Goal: Task Accomplishment & Management: Use online tool/utility

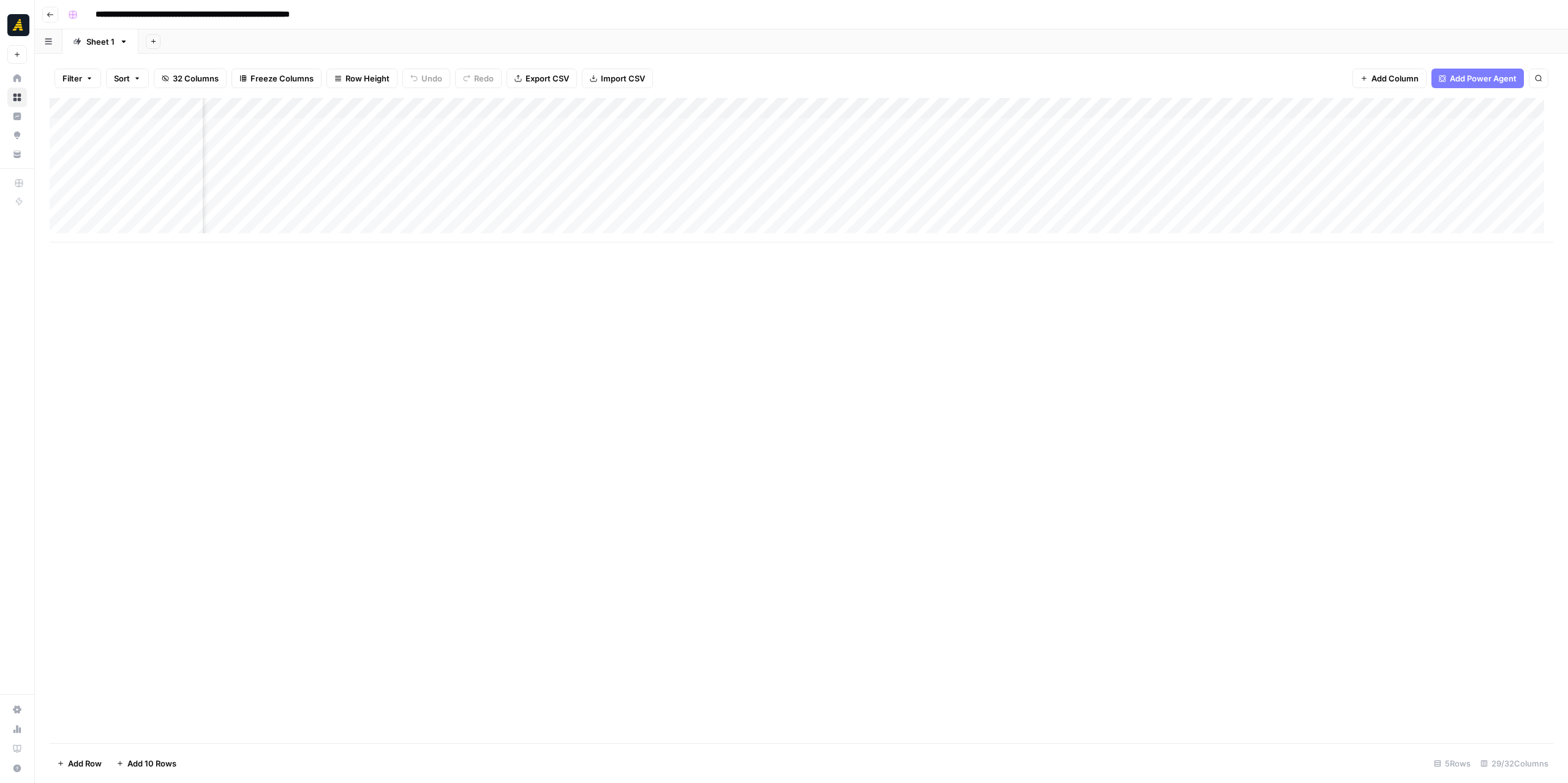
scroll to position [0, 1567]
click at [1550, 710] on icon "close" at bounding box center [1550, 714] width 8 height 9
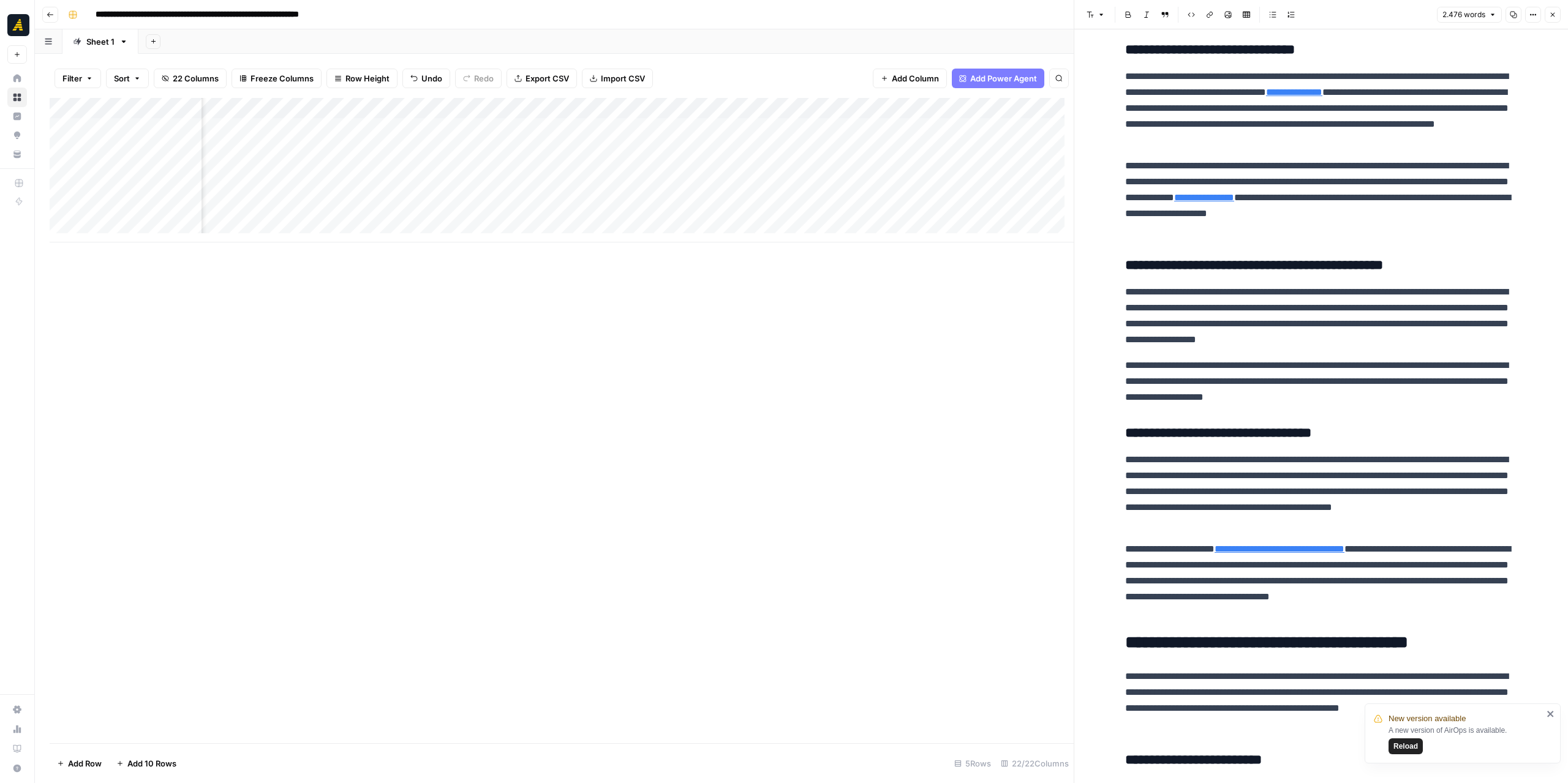
scroll to position [0, 1237]
click at [776, 128] on div "Add Column" at bounding box center [562, 170] width 1025 height 145
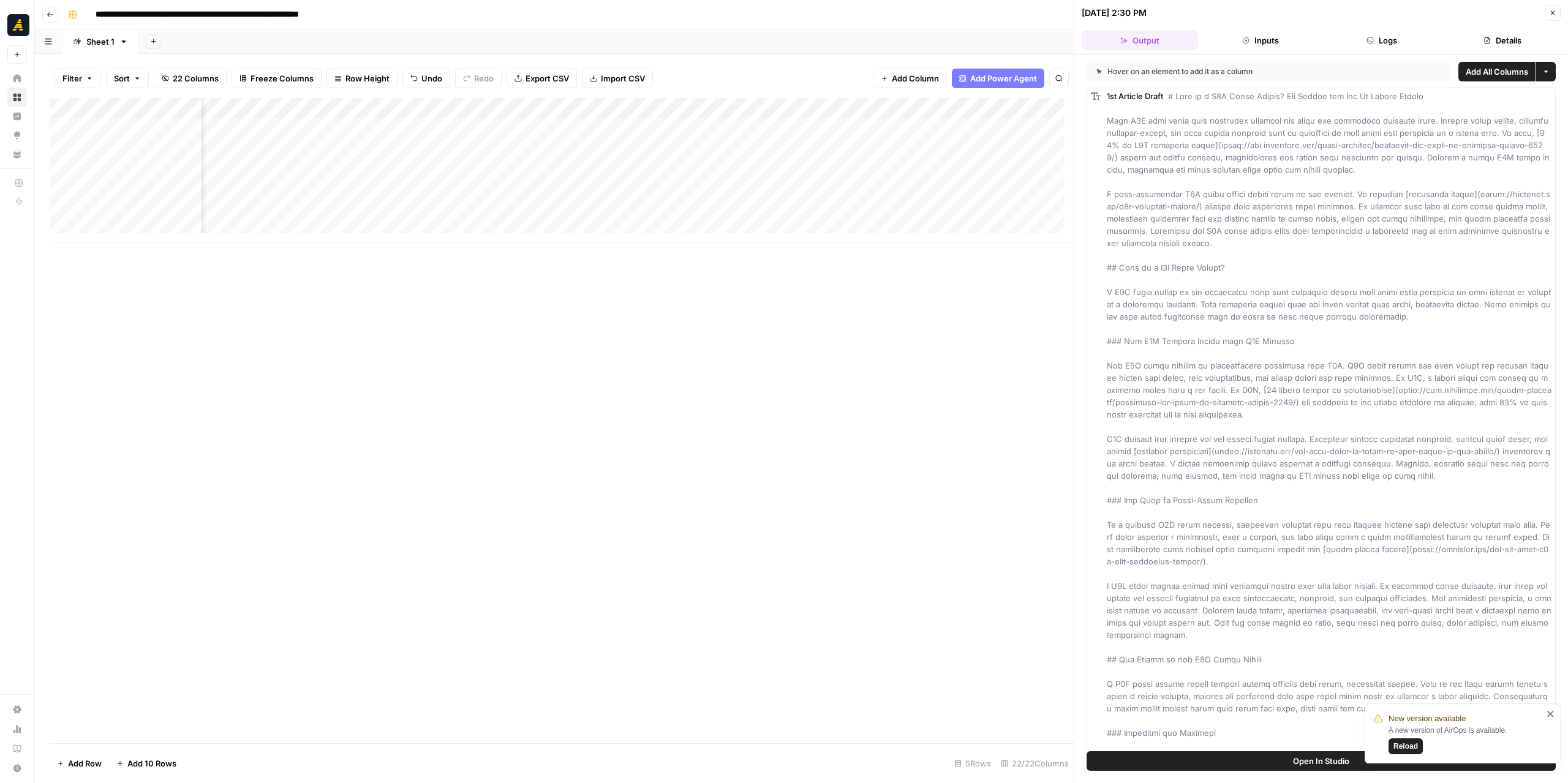
click at [1411, 39] on button "Logs" at bounding box center [1382, 40] width 117 height 20
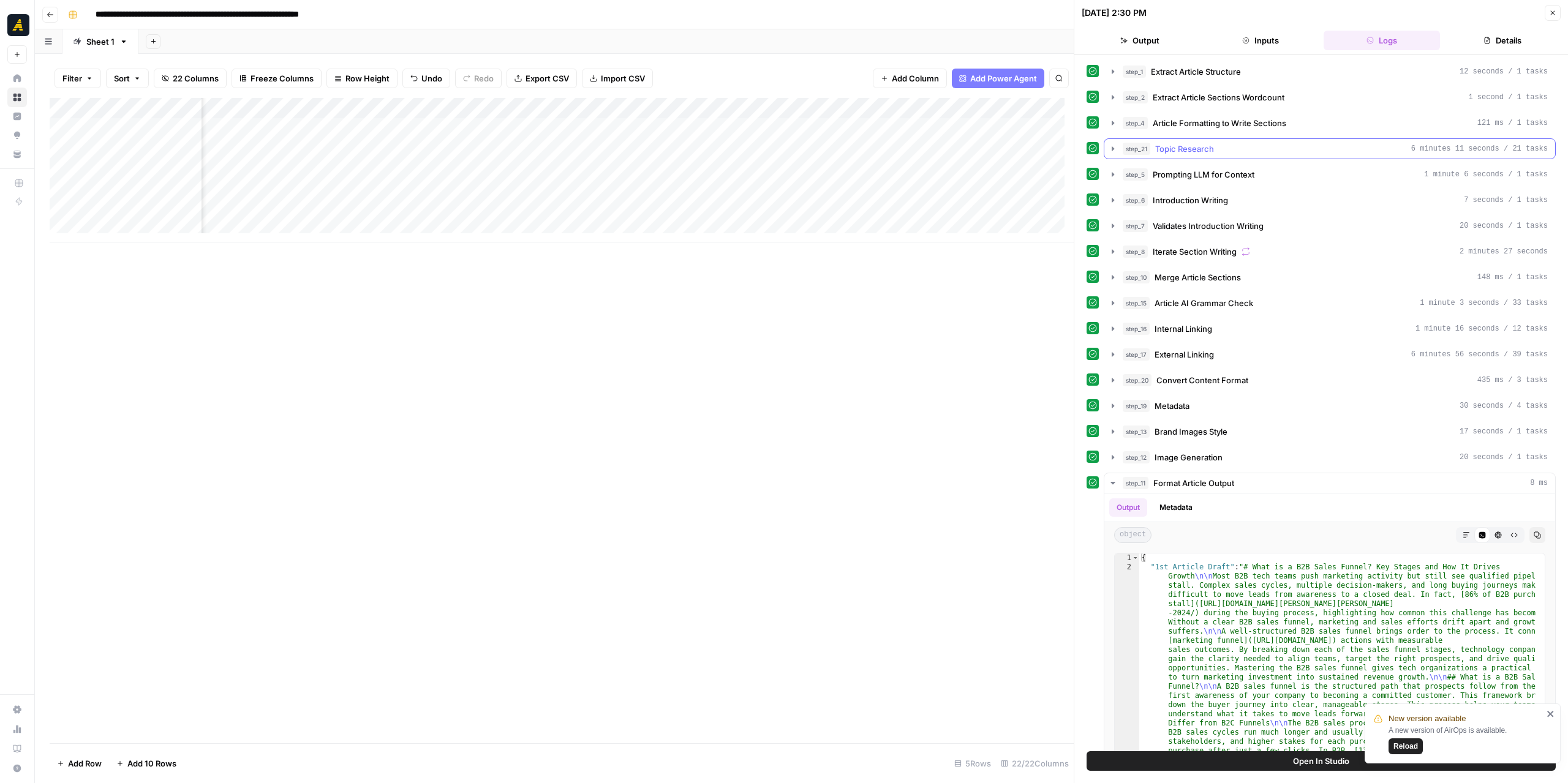
click at [1110, 144] on icon "button" at bounding box center [1113, 149] width 9 height 9
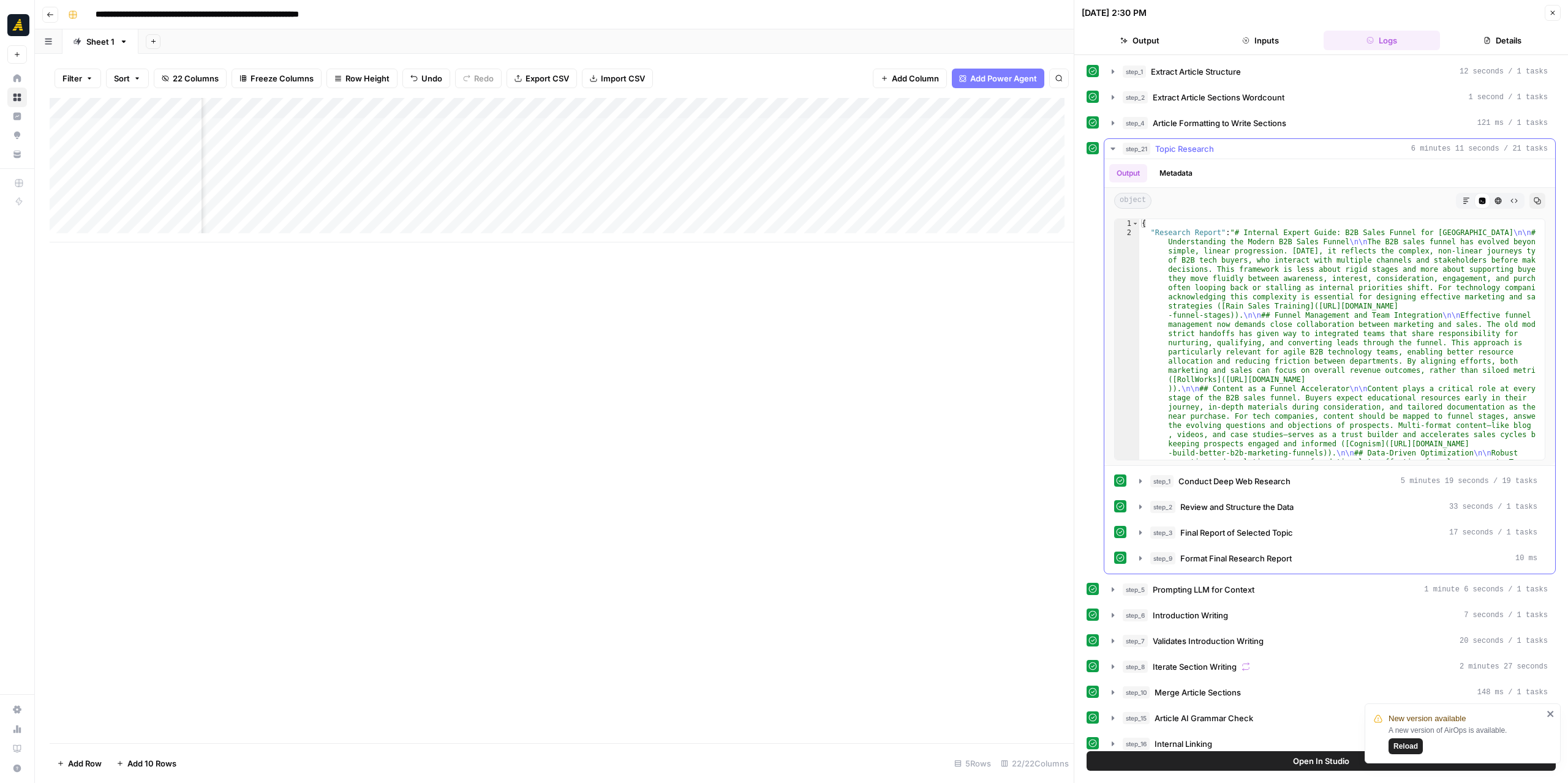
click at [1110, 144] on icon "button" at bounding box center [1113, 149] width 9 height 9
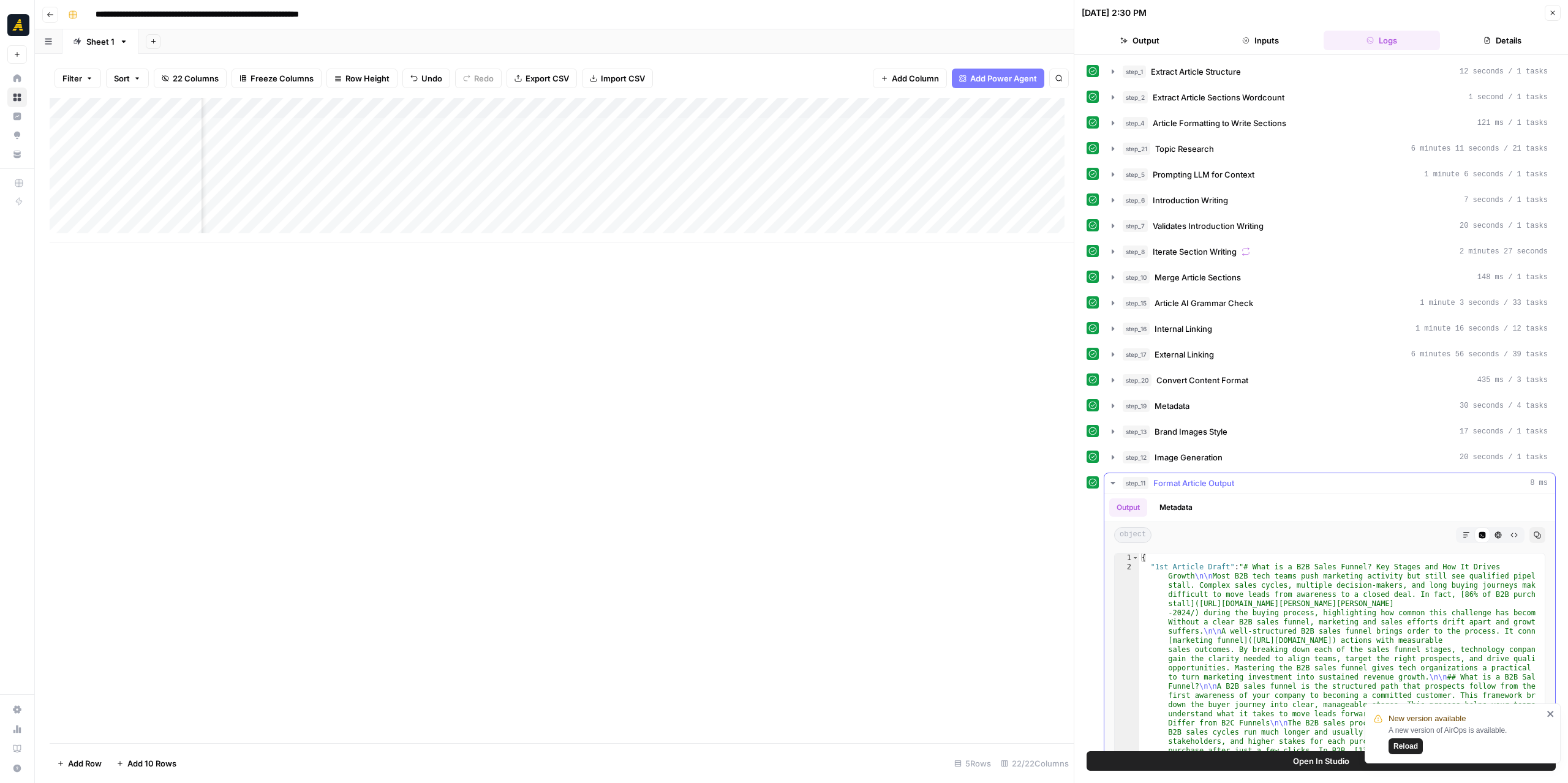
click at [1108, 478] on icon "button" at bounding box center [1113, 483] width 9 height 9
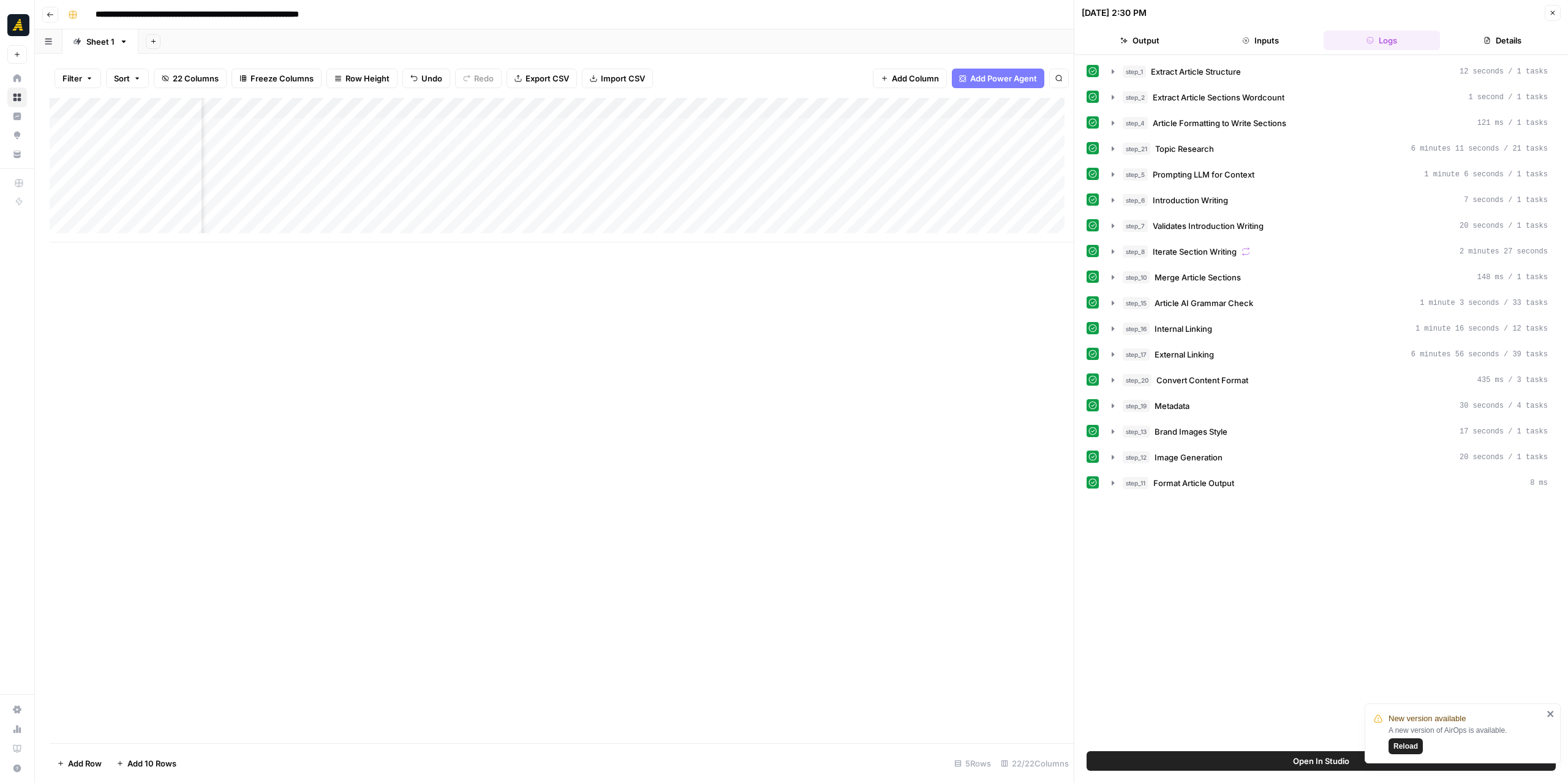
click at [876, 133] on div "Add Column" at bounding box center [562, 170] width 1025 height 145
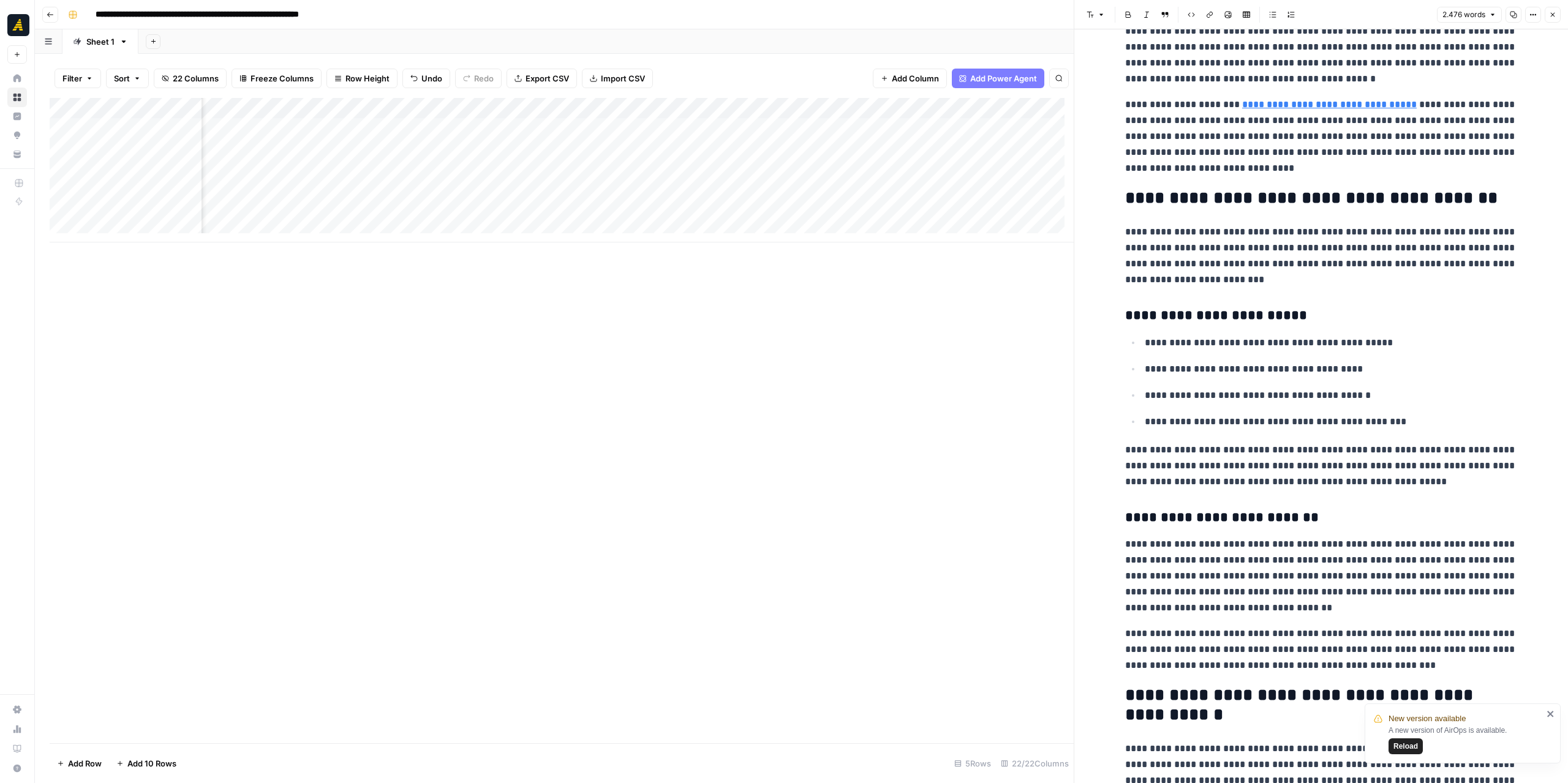
scroll to position [3614, 0]
